Goal: Task Accomplishment & Management: Use online tool/utility

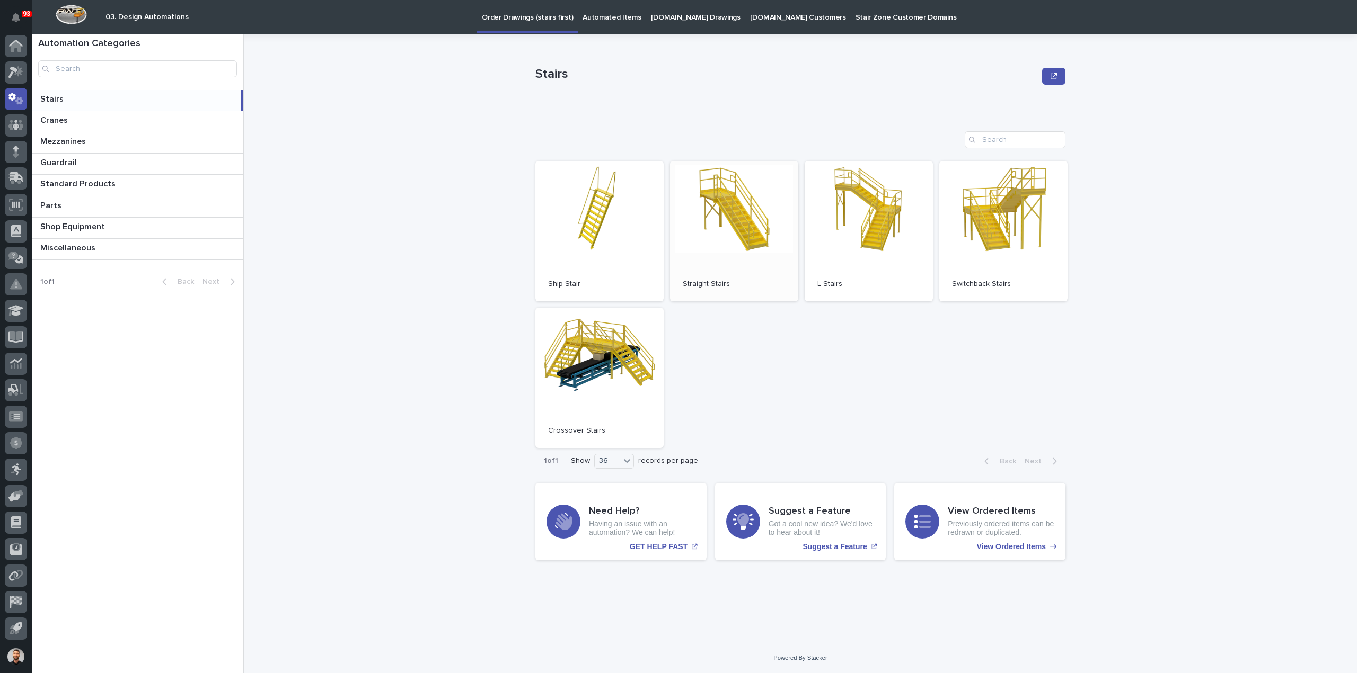
click at [725, 203] on link "Open" at bounding box center [734, 231] width 128 height 140
click at [592, 22] on p "Automated Items" at bounding box center [611, 11] width 58 height 22
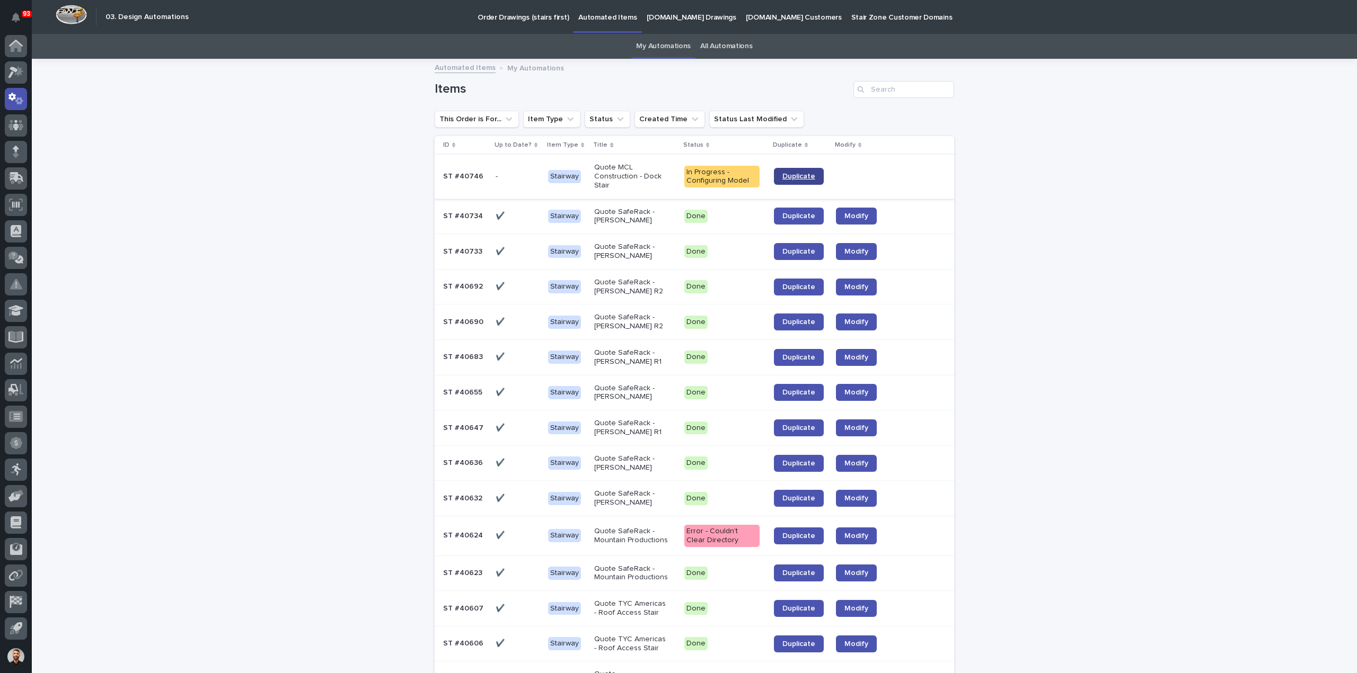
click at [783, 171] on link "Duplicate" at bounding box center [799, 176] width 50 height 17
